Goal: Task Accomplishment & Management: Use online tool/utility

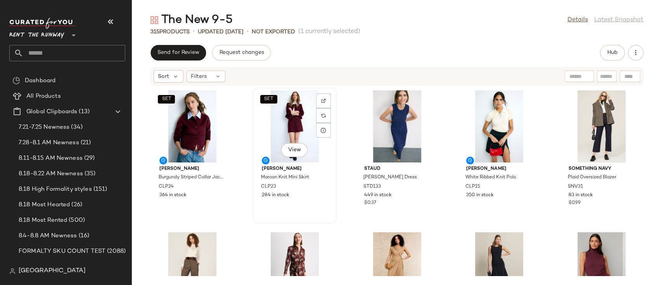
click at [287, 121] on div "SET View" at bounding box center [294, 126] width 78 height 72
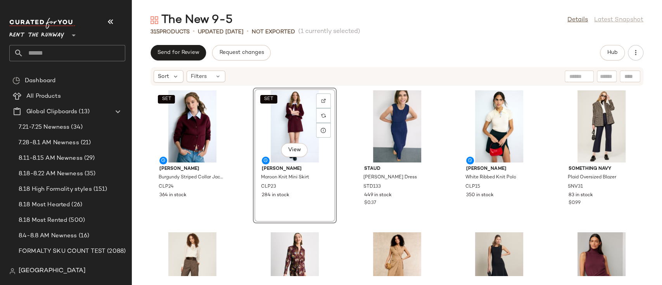
click at [406, 59] on div "Send for Review Request changes Hub" at bounding box center [396, 53] width 493 height 16
click at [343, 142] on div "SET [PERSON_NAME] Burgundy Striped Collar Jacket CLP24 364 in stock SET View [P…" at bounding box center [397, 181] width 530 height 190
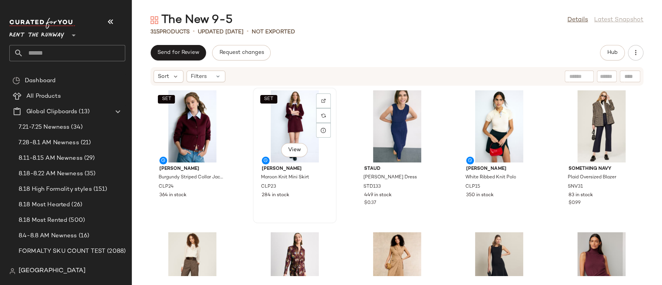
click at [297, 114] on div "SET View" at bounding box center [294, 126] width 78 height 72
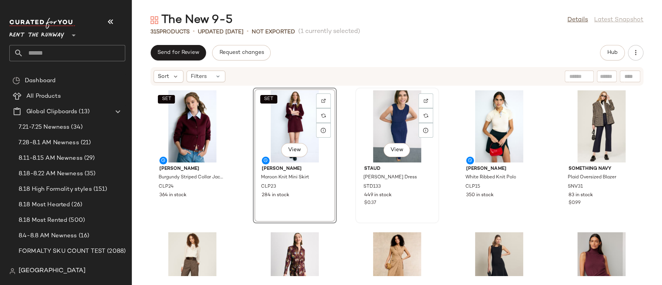
click at [381, 115] on div "View" at bounding box center [397, 126] width 78 height 72
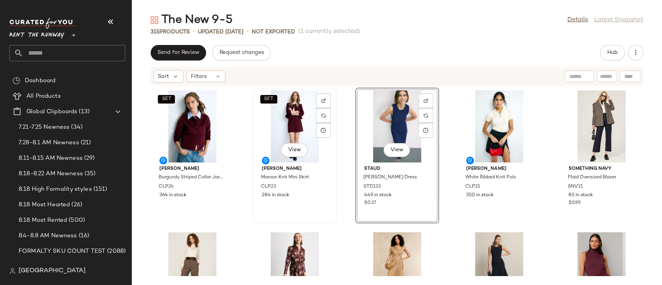
click at [275, 131] on div "SET View" at bounding box center [294, 126] width 78 height 72
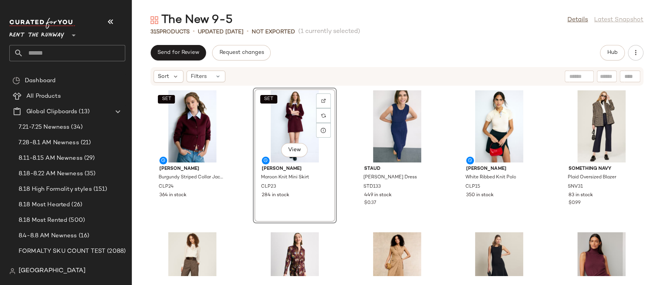
click at [344, 104] on div "SET [PERSON_NAME] Burgundy Striped Collar Jacket CLP24 364 in stock SET View [P…" at bounding box center [397, 181] width 530 height 190
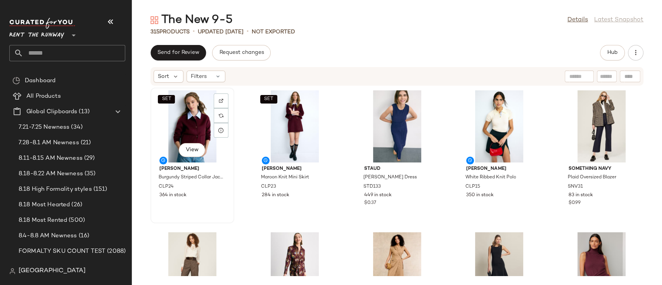
click at [155, 104] on div "SET View" at bounding box center [192, 126] width 78 height 72
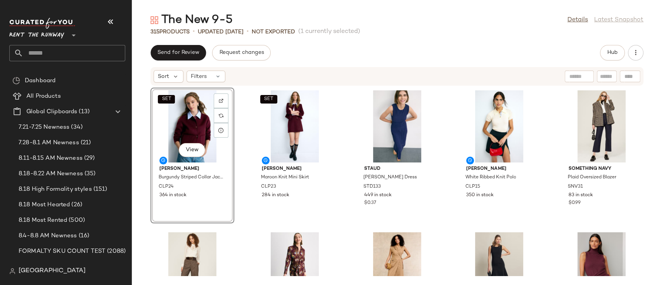
click at [202, 115] on div "SET View" at bounding box center [192, 126] width 78 height 72
click at [344, 112] on div "SET View [PERSON_NAME] Burgundy Striped Collar Jacket CLP24 364 in stock SET [P…" at bounding box center [397, 181] width 530 height 190
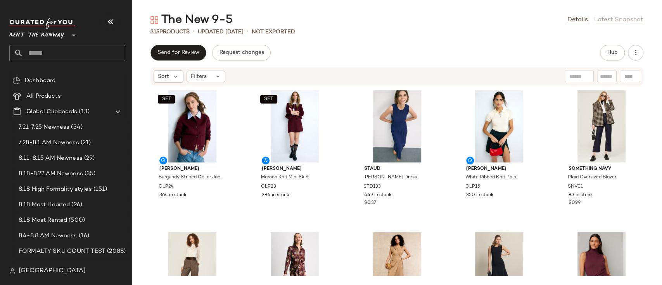
click at [240, 125] on div "SET [PERSON_NAME] Burgundy Striped Collar Jacket CLP24 364 in stock SET [PERSON…" at bounding box center [397, 181] width 530 height 190
